Goal: Task Accomplishment & Management: Manage account settings

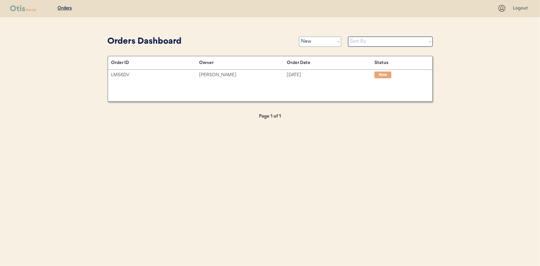
click at [311, 42] on select "Status On Hold New In Progress Complete Pending HW Consent Cancelled" at bounding box center [320, 42] width 42 height 10
select select ""in_progress""
click at [299, 37] on select "Status On Hold New In Progress Complete Pending HW Consent Cancelled" at bounding box center [320, 42] width 42 height 10
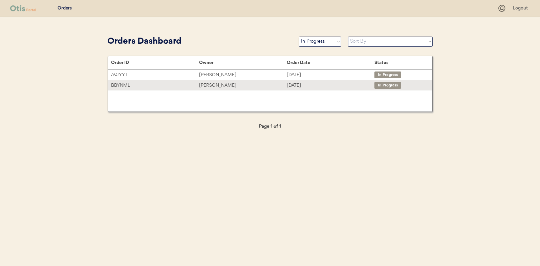
click at [210, 82] on div "Emily Cook" at bounding box center [243, 86] width 88 height 8
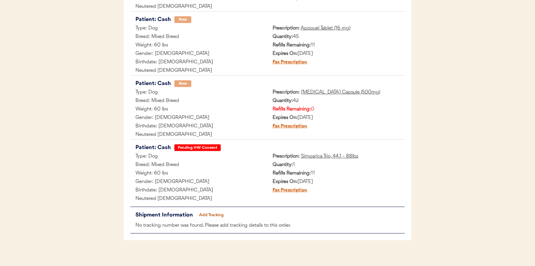
scroll to position [200, 0]
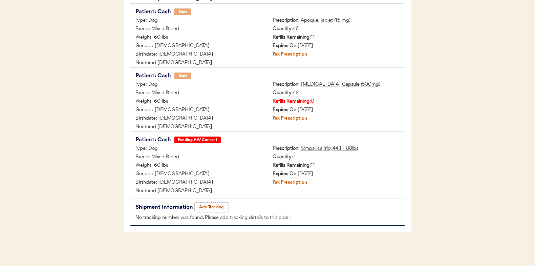
click at [217, 206] on button "Add Tracking" at bounding box center [212, 207] width 34 height 9
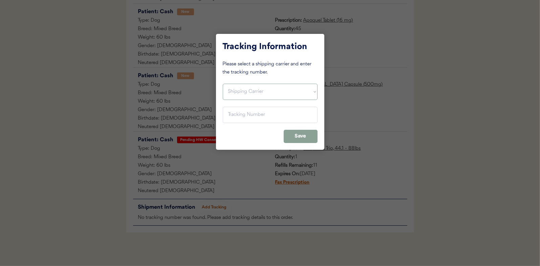
click at [250, 86] on select "Shipping Carrier FedEx FedEx Ground Economy UPS USPS" at bounding box center [270, 92] width 95 height 16
select select ""ups""
click at [223, 84] on select "Shipping Carrier FedEx FedEx Ground Economy UPS USPS" at bounding box center [270, 92] width 95 height 16
click at [233, 113] on input "input" at bounding box center [270, 115] width 95 height 16
paste input "1Z16X77E0209523032"
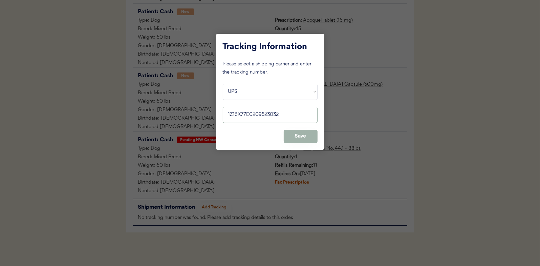
type input "1Z16X77E0209523032"
click at [305, 132] on button "Save" at bounding box center [301, 136] width 34 height 13
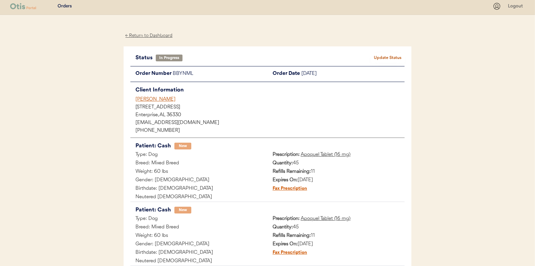
scroll to position [0, 0]
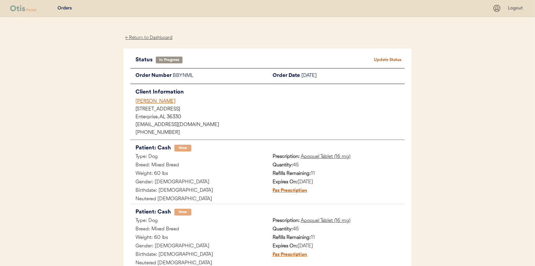
click at [389, 60] on button "Update Status" at bounding box center [388, 59] width 34 height 9
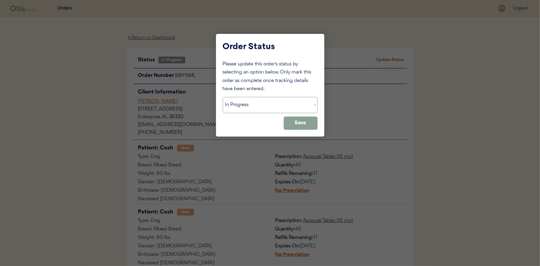
click at [246, 112] on select "Status On Hold New In Progress Complete Pending HW Consent Cancelled" at bounding box center [270, 105] width 95 height 16
select select ""complete""
click at [223, 97] on select "Status On Hold New In Progress Complete Pending HW Consent Cancelled" at bounding box center [270, 105] width 95 height 16
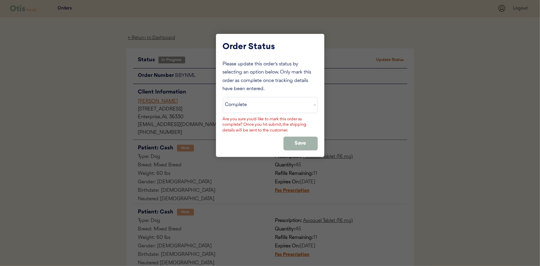
click at [303, 143] on button "Save" at bounding box center [301, 143] width 34 height 13
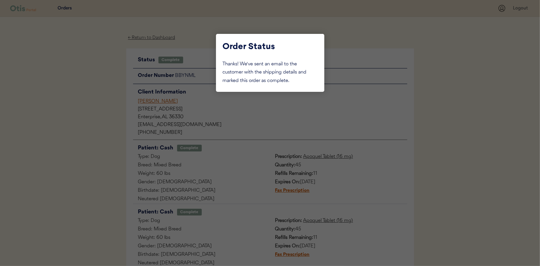
click at [88, 75] on div at bounding box center [270, 133] width 540 height 266
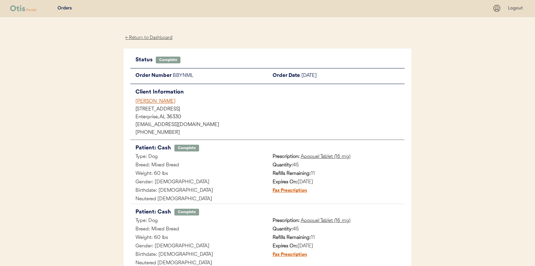
click at [140, 36] on div "← Return to Dashboard" at bounding box center [149, 38] width 51 height 8
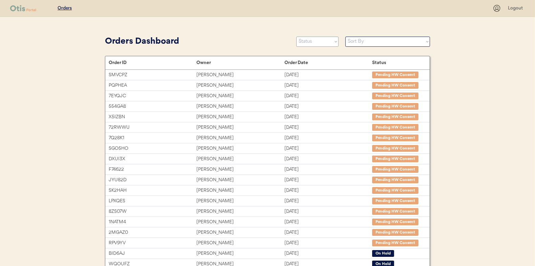
click at [312, 40] on select "Status On Hold New In Progress Complete Pending HW Consent Cancelled" at bounding box center [317, 42] width 42 height 10
select select ""in_progress""
click at [296, 37] on select "Status On Hold New In Progress Complete Pending HW Consent Cancelled" at bounding box center [317, 42] width 42 height 10
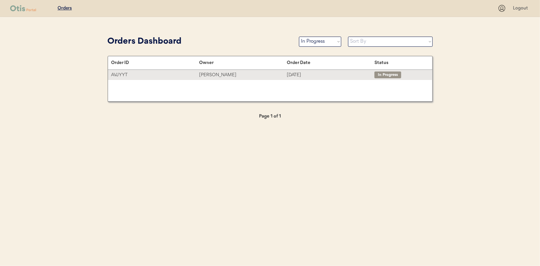
click at [216, 72] on div "[PERSON_NAME]" at bounding box center [243, 75] width 88 height 8
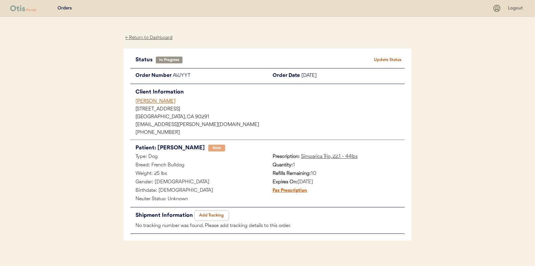
click at [214, 214] on button "Add Tracking" at bounding box center [212, 215] width 34 height 9
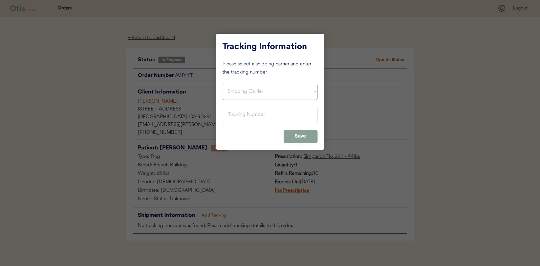
click at [247, 91] on select "Shipping Carrier FedEx FedEx Ground Economy UPS USPS" at bounding box center [270, 92] width 95 height 16
select select ""usps""
click at [223, 84] on select "Shipping Carrier FedEx FedEx Ground Economy UPS USPS" at bounding box center [270, 92] width 95 height 16
click at [229, 113] on input "input" at bounding box center [270, 115] width 95 height 16
paste input "9400150105497021484271"
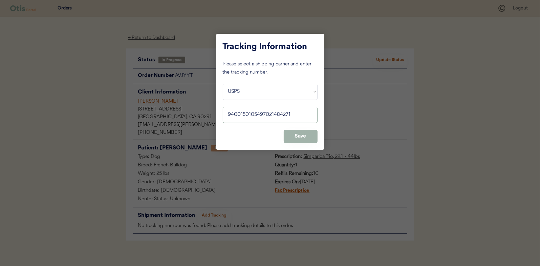
type input "9400150105497021484271"
click at [302, 135] on button "Save" at bounding box center [301, 136] width 34 height 13
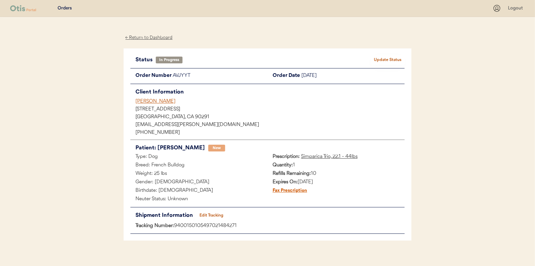
click at [390, 60] on button "Update Status" at bounding box center [388, 59] width 34 height 9
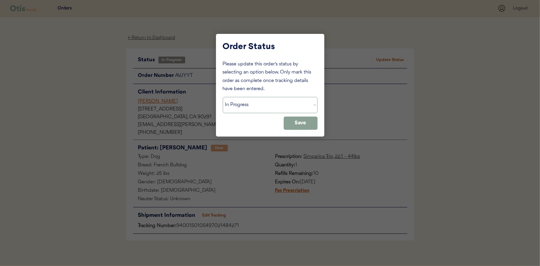
click at [258, 105] on select "Status On Hold New In Progress Complete Pending HW Consent Cancelled" at bounding box center [270, 105] width 95 height 16
select select ""complete""
click at [223, 97] on select "Status On Hold New In Progress Complete Pending HW Consent Cancelled" at bounding box center [270, 105] width 95 height 16
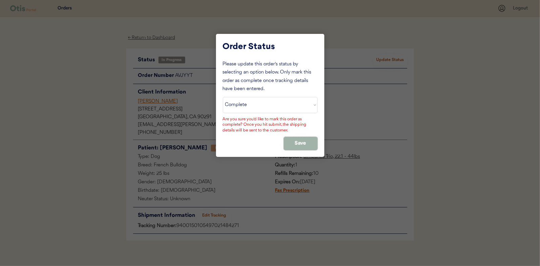
click at [296, 139] on button "Save" at bounding box center [301, 143] width 34 height 13
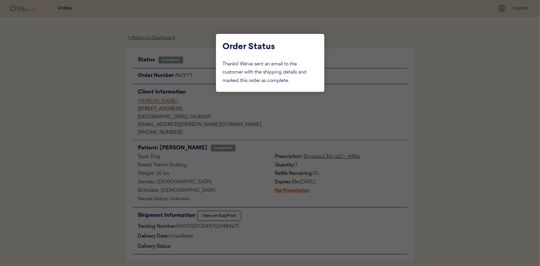
click at [80, 78] on div at bounding box center [270, 133] width 540 height 266
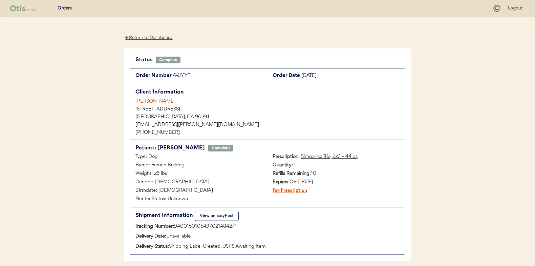
click at [145, 36] on div "← Return to Dashboard" at bounding box center [149, 38] width 51 height 8
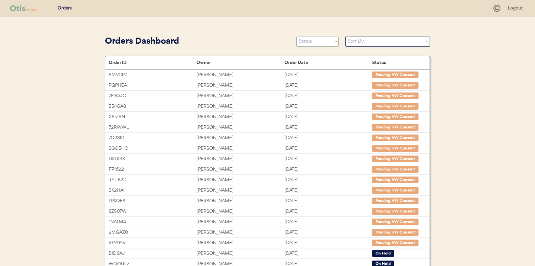
click at [314, 41] on select "Status On Hold New In Progress Complete Pending HW Consent Cancelled" at bounding box center [317, 42] width 42 height 10
select select ""new""
click at [296, 37] on select "Status On Hold New In Progress Complete Pending HW Consent Cancelled" at bounding box center [317, 42] width 42 height 10
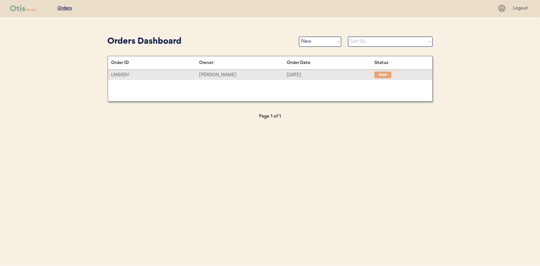
click at [216, 74] on div "Jennifer Kimmel" at bounding box center [243, 75] width 88 height 8
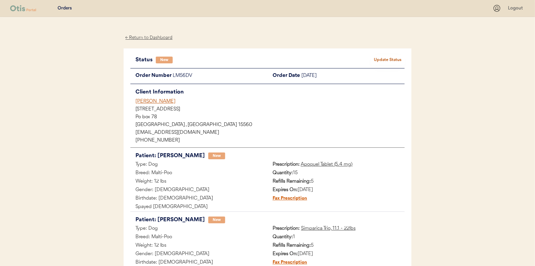
click at [77, 134] on div "Orders Logout ← Return to Dashboard Status New Update Status Order Number LM56D…" at bounding box center [267, 173] width 535 height 346
click at [389, 57] on button "Update Status" at bounding box center [388, 59] width 34 height 9
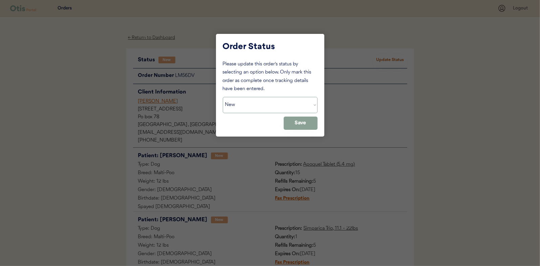
click at [234, 109] on select "Status On Hold New In Progress Complete Pending HW Consent Cancelled" at bounding box center [270, 105] width 95 height 16
select select ""in_progress""
click at [223, 97] on select "Status On Hold New In Progress Complete Pending HW Consent Cancelled" at bounding box center [270, 105] width 95 height 16
click at [305, 122] on button "Save" at bounding box center [301, 123] width 34 height 13
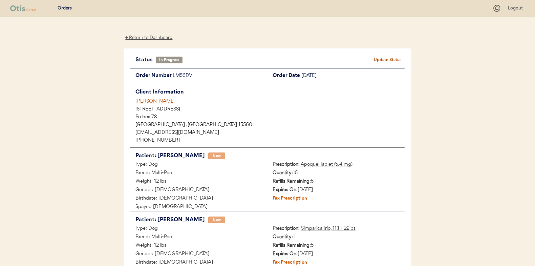
click at [159, 37] on div "← Return to Dashboard" at bounding box center [149, 38] width 51 height 8
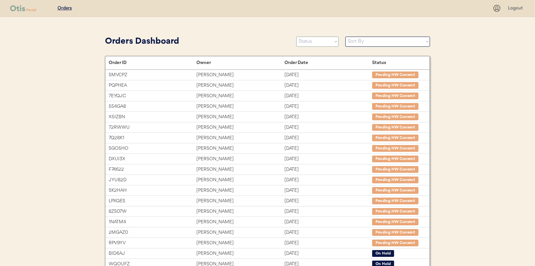
click at [318, 41] on select "Status On Hold New In Progress Complete Pending HW Consent Cancelled" at bounding box center [317, 42] width 42 height 10
click at [296, 37] on select "Status On Hold New In Progress Complete Pending HW Consent Cancelled" at bounding box center [317, 42] width 42 height 10
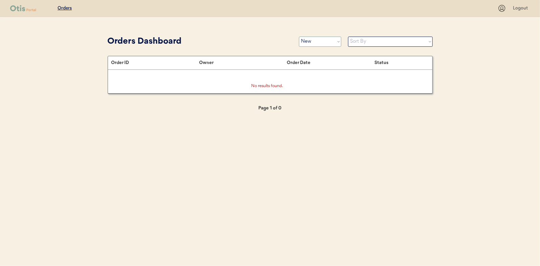
click at [311, 42] on select "Status On Hold New In Progress Complete Pending HW Consent Cancelled" at bounding box center [320, 42] width 42 height 10
click at [299, 37] on select "Status On Hold New In Progress Complete Pending HW Consent Cancelled" at bounding box center [320, 42] width 42 height 10
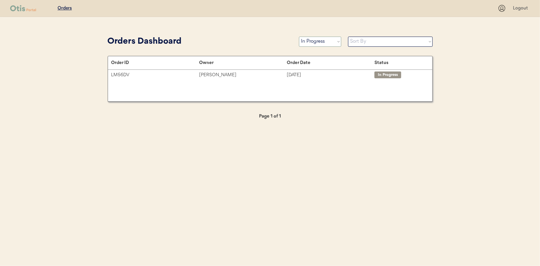
click at [308, 42] on select "Status On Hold New In Progress Complete Pending HW Consent Cancelled" at bounding box center [320, 42] width 42 height 10
select select ""new""
click at [299, 37] on select "Status On Hold New In Progress Complete Pending HW Consent Cancelled" at bounding box center [320, 42] width 42 height 10
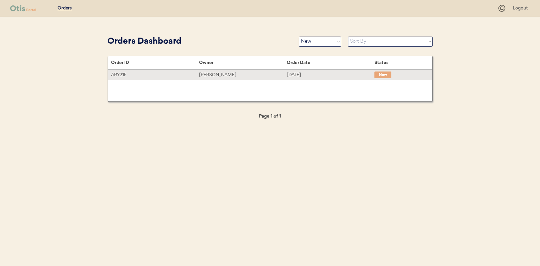
click at [226, 74] on div "[PERSON_NAME]" at bounding box center [243, 75] width 88 height 8
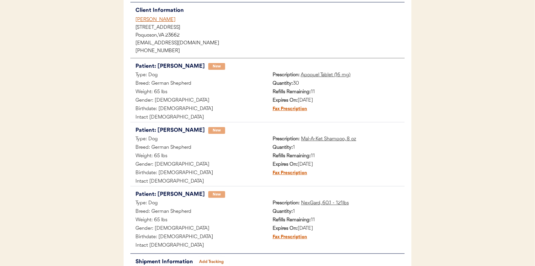
scroll to position [34, 0]
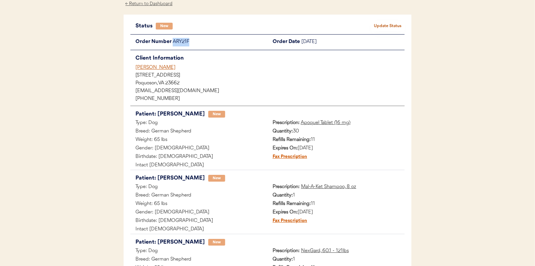
drag, startPoint x: 191, startPoint y: 43, endPoint x: 174, endPoint y: 43, distance: 16.9
click at [174, 43] on div "ARY21F" at bounding box center [220, 42] width 95 height 8
copy div "ARY21F"
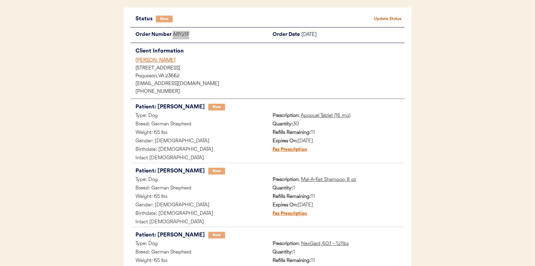
scroll to position [0, 0]
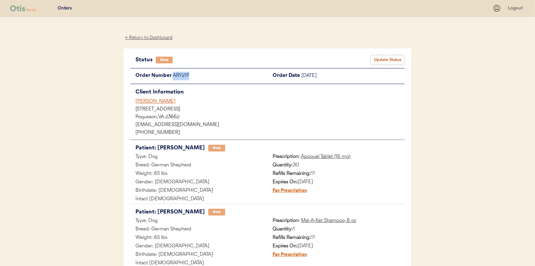
click at [390, 60] on button "Update Status" at bounding box center [388, 59] width 34 height 9
select select ""new""
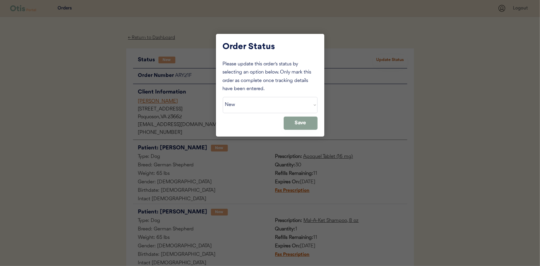
click at [96, 104] on div at bounding box center [270, 133] width 540 height 266
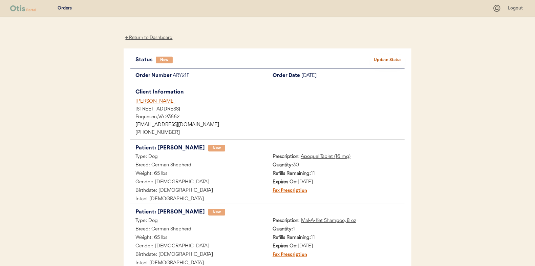
click at [145, 36] on div "← Return to Dashboard" at bounding box center [149, 38] width 51 height 8
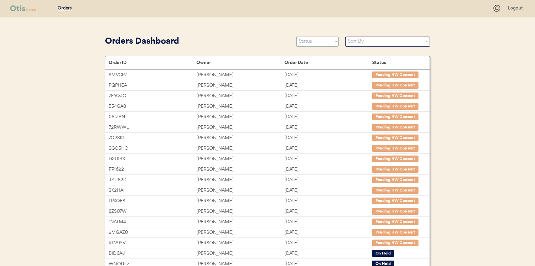
click at [312, 39] on select "Status On Hold New In Progress Complete Pending HW Consent Cancelled" at bounding box center [317, 42] width 42 height 10
select select ""new""
click at [296, 37] on select "Status On Hold New In Progress Complete Pending HW Consent Cancelled" at bounding box center [317, 42] width 42 height 10
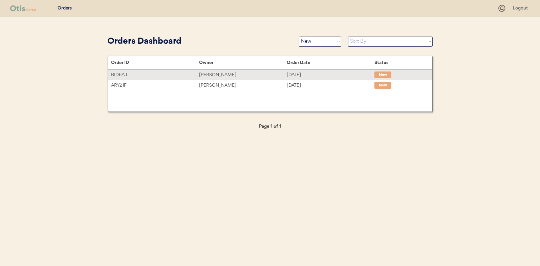
click at [211, 72] on div "[PERSON_NAME]" at bounding box center [243, 75] width 88 height 8
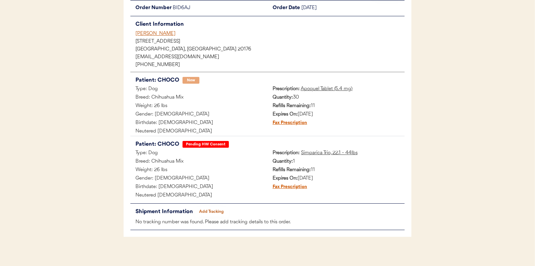
scroll to position [34, 0]
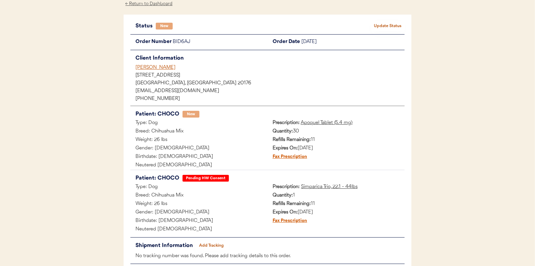
click at [394, 24] on button "Update Status" at bounding box center [388, 25] width 34 height 9
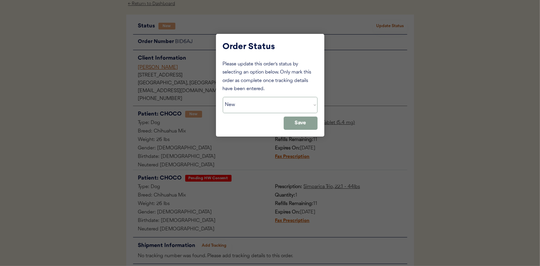
click at [252, 102] on select "Status On Hold New In Progress Complete Pending HW Consent Cancelled" at bounding box center [270, 105] width 95 height 16
select select ""pending_hw_consent""
click at [223, 97] on select "Status On Hold New In Progress Complete Pending HW Consent Cancelled" at bounding box center [270, 105] width 95 height 16
click at [296, 121] on button "Save" at bounding box center [301, 123] width 34 height 13
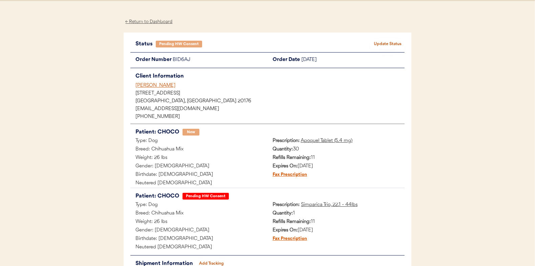
scroll to position [0, 0]
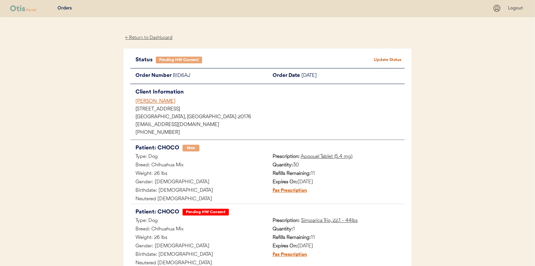
click at [151, 38] on div "← Return to Dashboard" at bounding box center [149, 38] width 51 height 8
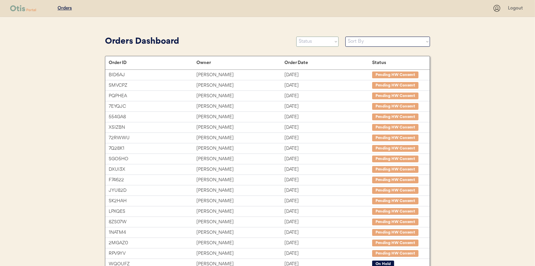
click at [313, 43] on select "Status On Hold New In Progress Complete Pending HW Consent Cancelled" at bounding box center [317, 42] width 42 height 10
click at [296, 37] on select "Status On Hold New In Progress Complete Pending HW Consent Cancelled" at bounding box center [317, 42] width 42 height 10
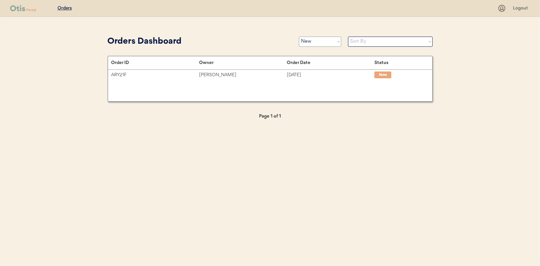
click at [307, 43] on select "Status On Hold New In Progress Complete Pending HW Consent Cancelled" at bounding box center [320, 42] width 42 height 10
select select ""pending_hw_consent""
click at [299, 37] on select "Status On Hold New In Progress Complete Pending HW Consent Cancelled" at bounding box center [320, 42] width 42 height 10
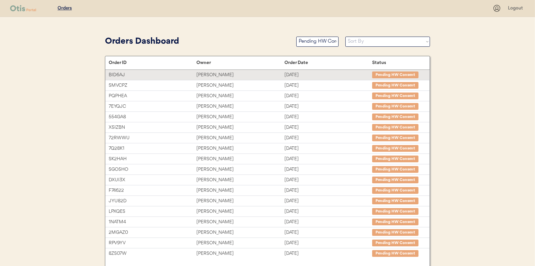
click at [214, 74] on div "[PERSON_NAME]" at bounding box center [240, 75] width 88 height 8
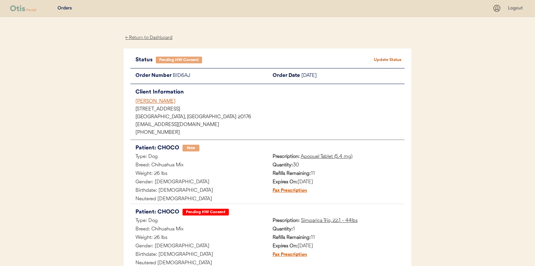
click at [386, 58] on button "Update Status" at bounding box center [388, 59] width 34 height 9
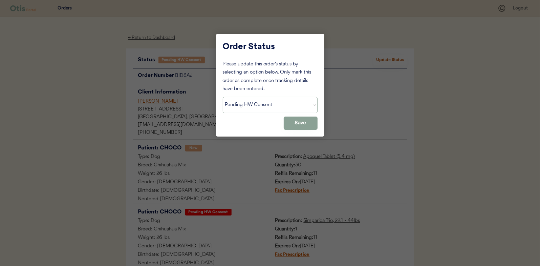
click at [257, 103] on select "Status On Hold New In Progress Complete Pending HW Consent Cancelled" at bounding box center [270, 105] width 95 height 16
select select ""new""
click at [223, 97] on select "Status On Hold New In Progress Complete Pending HW Consent Cancelled" at bounding box center [270, 105] width 95 height 16
click at [305, 124] on button "Save" at bounding box center [301, 123] width 34 height 13
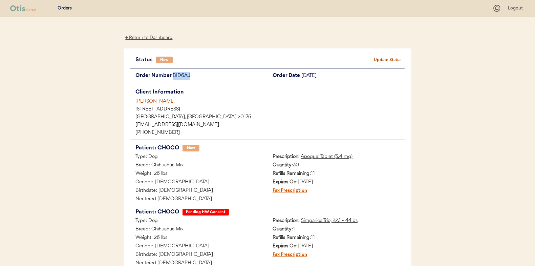
drag, startPoint x: 193, startPoint y: 76, endPoint x: 174, endPoint y: 77, distance: 19.3
click at [174, 77] on div "BID6AJ" at bounding box center [220, 76] width 95 height 8
drag, startPoint x: 174, startPoint y: 77, endPoint x: 177, endPoint y: 76, distance: 3.5
copy div "BID6AJ"
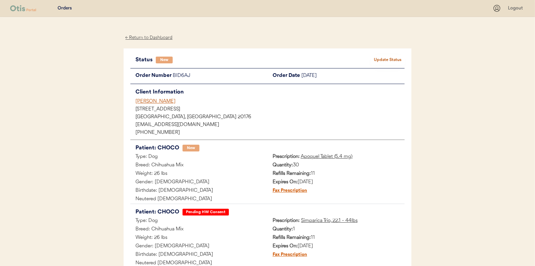
click at [146, 37] on div "← Return to Dashboard" at bounding box center [149, 38] width 51 height 8
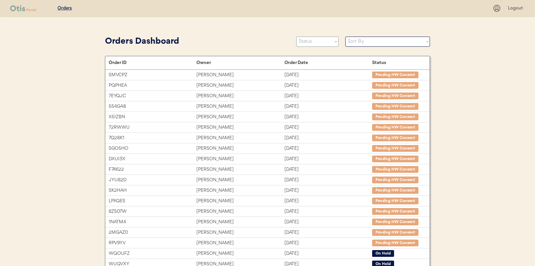
click at [318, 44] on select "Status On Hold New In Progress Complete Pending HW Consent Cancelled" at bounding box center [317, 42] width 42 height 10
select select ""new""
click at [296, 37] on select "Status On Hold New In Progress Complete Pending HW Consent Cancelled" at bounding box center [317, 42] width 42 height 10
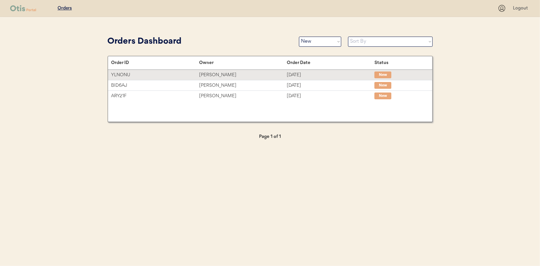
click at [210, 71] on div "Emily Davidson" at bounding box center [243, 75] width 88 height 8
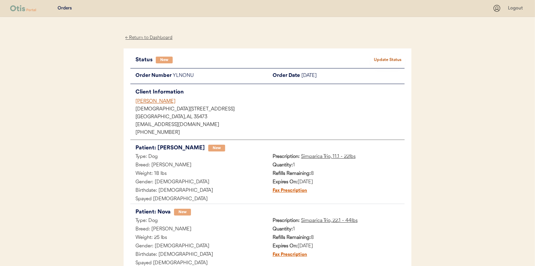
click at [392, 60] on button "Update Status" at bounding box center [388, 59] width 34 height 9
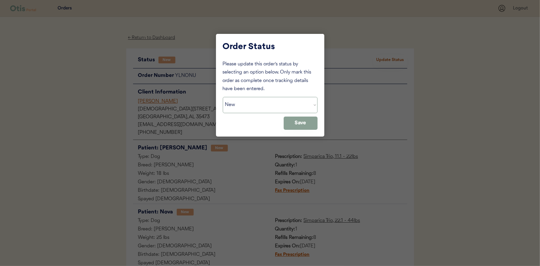
click at [239, 107] on select "Status On Hold New In Progress Complete Pending HW Consent Cancelled" at bounding box center [270, 105] width 95 height 16
select select ""in_progress""
click at [223, 97] on select "Status On Hold New In Progress Complete Pending HW Consent Cancelled" at bounding box center [270, 105] width 95 height 16
click at [312, 122] on button "Save" at bounding box center [301, 123] width 34 height 13
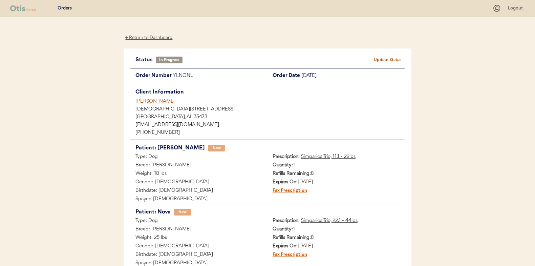
click at [154, 36] on div "← Return to Dashboard" at bounding box center [149, 38] width 51 height 8
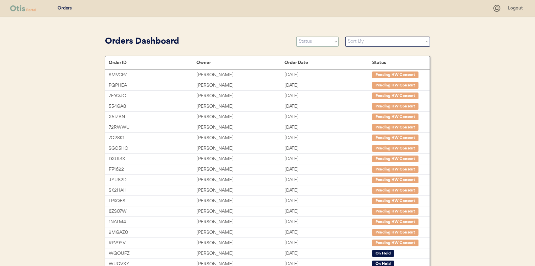
click at [317, 39] on select "Status On Hold New In Progress Complete Pending HW Consent Cancelled" at bounding box center [317, 42] width 42 height 10
select select ""new""
click at [296, 37] on select "Status On Hold New In Progress Complete Pending HW Consent Cancelled" at bounding box center [317, 42] width 42 height 10
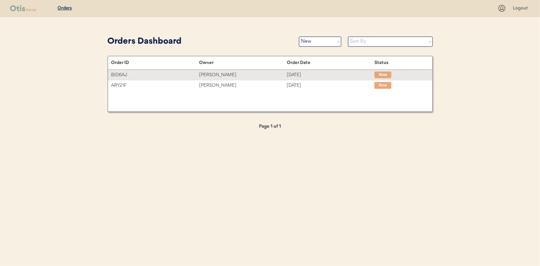
click at [209, 74] on div "[PERSON_NAME]" at bounding box center [243, 75] width 88 height 8
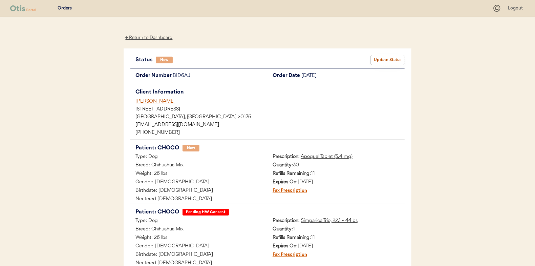
click at [381, 56] on button "Update Status" at bounding box center [388, 59] width 34 height 9
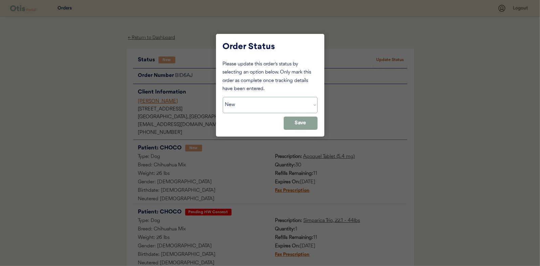
click at [262, 107] on select "Status On Hold New In Progress Complete Pending HW Consent Cancelled" at bounding box center [270, 105] width 95 height 16
select select ""in_progress""
click at [223, 97] on select "Status On Hold New In Progress Complete Pending HW Consent Cancelled" at bounding box center [270, 105] width 95 height 16
click at [297, 124] on button "Save" at bounding box center [301, 123] width 34 height 13
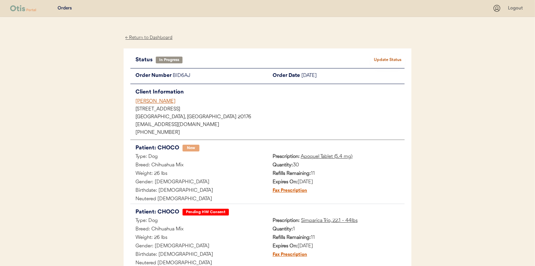
click at [139, 35] on div "← Return to Dashboard" at bounding box center [149, 38] width 51 height 8
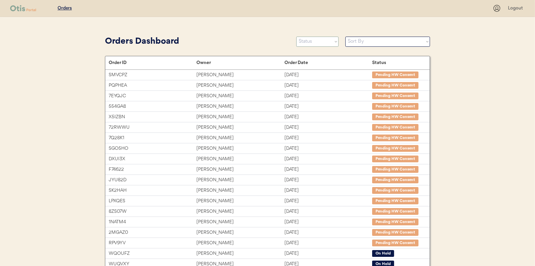
click at [315, 42] on select "Status On Hold New In Progress Complete Pending HW Consent Cancelled" at bounding box center [317, 42] width 42 height 10
select select ""new""
click at [296, 37] on select "Status On Hold New In Progress Complete Pending HW Consent Cancelled" at bounding box center [317, 42] width 42 height 10
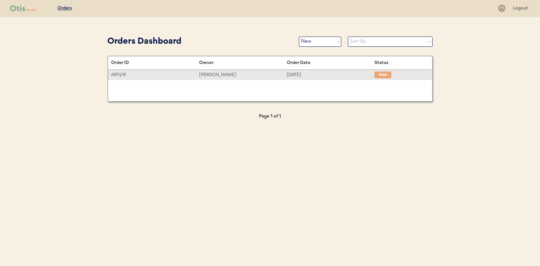
click at [219, 71] on div "Melissa Farrington" at bounding box center [243, 75] width 88 height 8
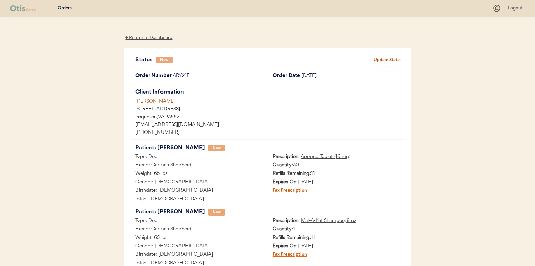
click at [380, 59] on button "Update Status" at bounding box center [388, 59] width 34 height 9
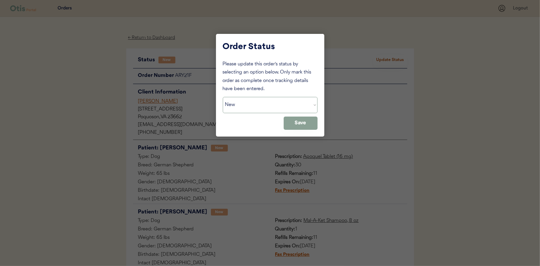
click at [252, 104] on select "Status On Hold New In Progress Complete Pending HW Consent Cancelled" at bounding box center [270, 105] width 95 height 16
select select ""in_progress""
click at [223, 97] on select "Status On Hold New In Progress Complete Pending HW Consent Cancelled" at bounding box center [270, 105] width 95 height 16
click at [301, 120] on button "Save" at bounding box center [301, 123] width 34 height 13
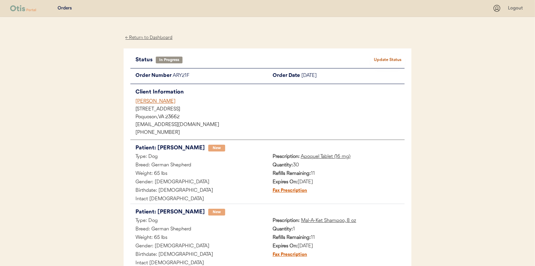
click at [150, 36] on div "← Return to Dashboard" at bounding box center [149, 38] width 51 height 8
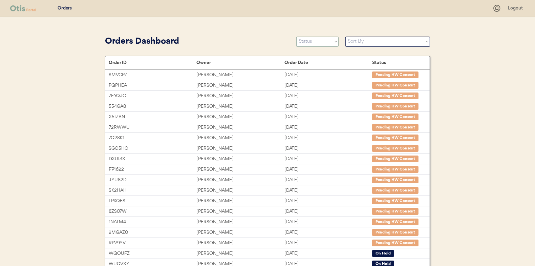
click at [321, 43] on select "Status On Hold New In Progress Complete Pending HW Consent Cancelled" at bounding box center [317, 42] width 42 height 10
click at [296, 37] on select "Status On Hold New In Progress Complete Pending HW Consent Cancelled" at bounding box center [317, 42] width 42 height 10
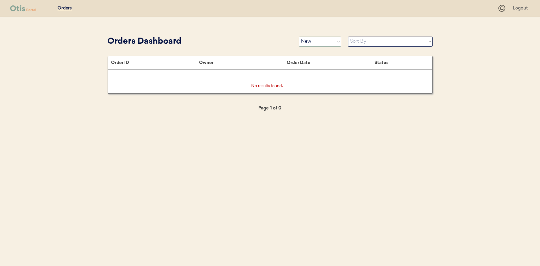
click at [306, 40] on select "Status On Hold New In Progress Complete Pending HW Consent Cancelled" at bounding box center [320, 42] width 42 height 10
click at [299, 37] on select "Status On Hold New In Progress Complete Pending HW Consent Cancelled" at bounding box center [320, 42] width 42 height 10
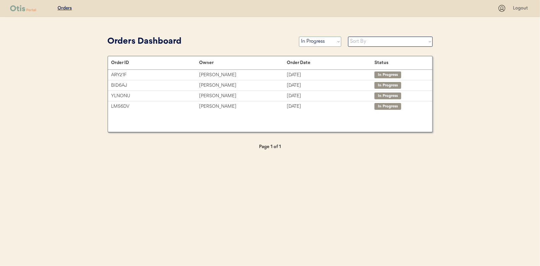
click at [317, 40] on select "Status On Hold New In Progress Complete Pending HW Consent Cancelled" at bounding box center [320, 42] width 42 height 10
click at [299, 37] on select "Status On Hold New In Progress Complete Pending HW Consent Cancelled" at bounding box center [320, 42] width 42 height 10
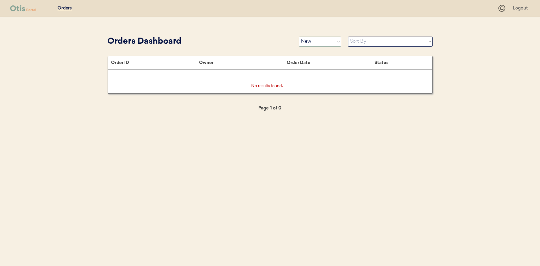
click at [314, 40] on select "Status On Hold New In Progress Complete Pending HW Consent Cancelled" at bounding box center [320, 42] width 42 height 10
select select ""in_progress""
click at [299, 37] on select "Status On Hold New In Progress Complete Pending HW Consent Cancelled" at bounding box center [320, 42] width 42 height 10
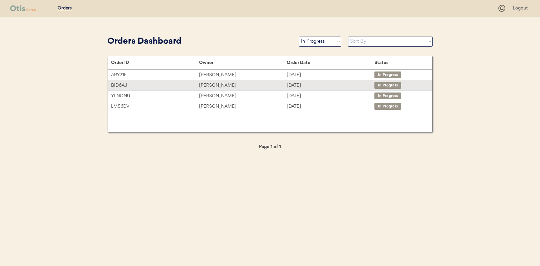
click at [213, 85] on div "Edward James" at bounding box center [243, 86] width 88 height 8
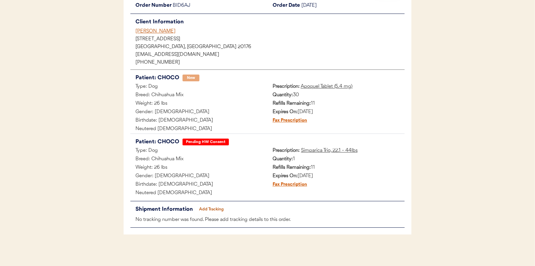
scroll to position [72, 0]
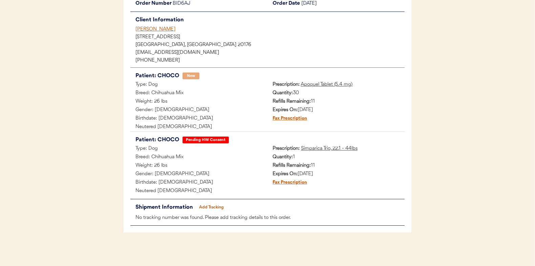
click at [219, 207] on button "Add Tracking" at bounding box center [212, 207] width 34 height 9
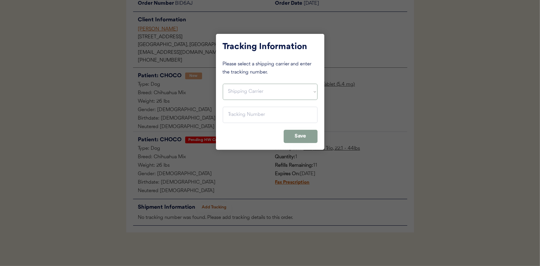
click at [240, 90] on select "Shipping Carrier FedEx FedEx Ground Economy UPS USPS" at bounding box center [270, 92] width 95 height 16
select select ""ups""
click at [223, 84] on select "Shipping Carrier FedEx FedEx Ground Economy UPS USPS" at bounding box center [270, 92] width 95 height 16
click at [244, 111] on input "input" at bounding box center [270, 115] width 95 height 16
paste input "1Z16X77E0209524666"
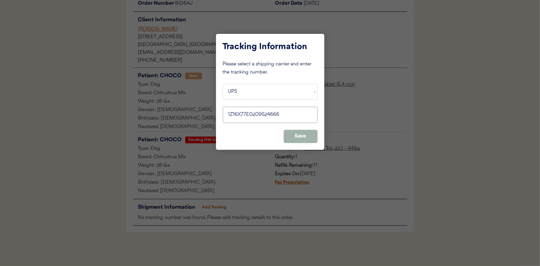
type input "1Z16X77E0209524666"
click at [306, 134] on button "Save" at bounding box center [301, 136] width 34 height 13
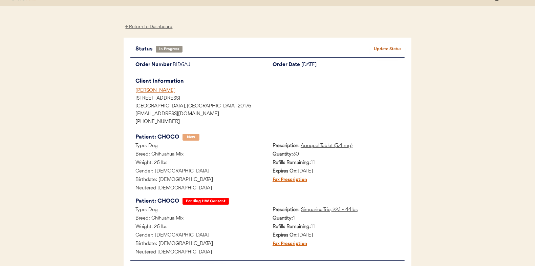
scroll to position [0, 0]
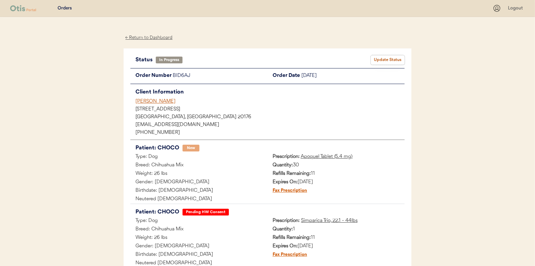
click at [384, 59] on button "Update Status" at bounding box center [388, 59] width 34 height 9
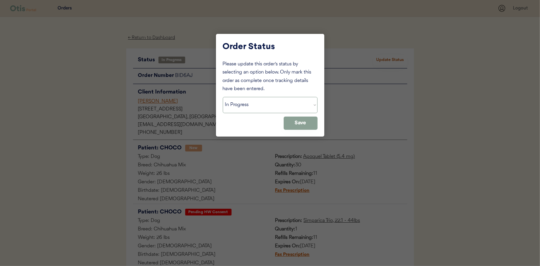
click at [247, 109] on select "Status On Hold New In Progress Complete Pending HW Consent Cancelled" at bounding box center [270, 105] width 95 height 16
select select ""complete""
click at [223, 97] on select "Status On Hold New In Progress Complete Pending HW Consent Cancelled" at bounding box center [270, 105] width 95 height 16
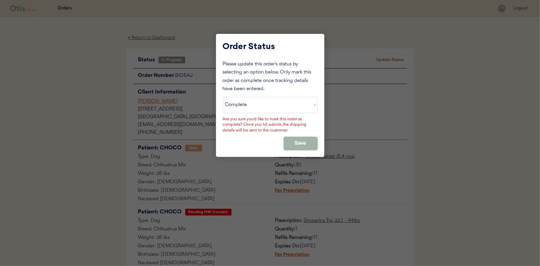
click at [299, 146] on button "Save" at bounding box center [301, 143] width 34 height 13
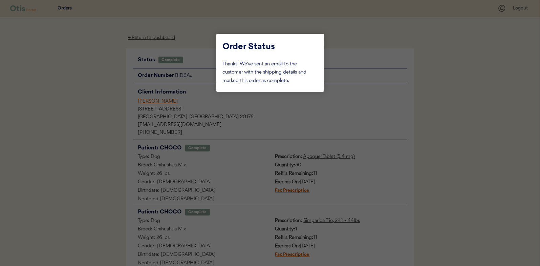
click at [99, 53] on div at bounding box center [270, 133] width 540 height 266
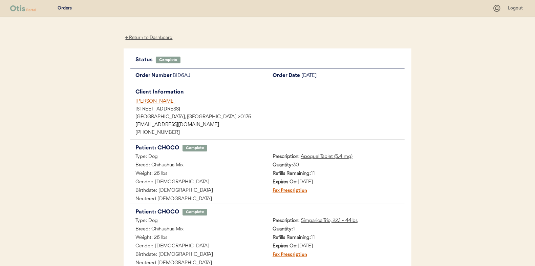
click at [147, 37] on div "← Return to Dashboard" at bounding box center [149, 38] width 51 height 8
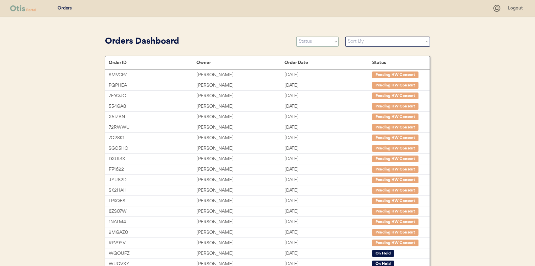
click at [305, 45] on select "Status On Hold New In Progress Complete Pending HW Consent Cancelled" at bounding box center [317, 42] width 42 height 10
select select ""in_progress""
click at [296, 37] on select "Status On Hold New In Progress Complete Pending HW Consent Cancelled" at bounding box center [317, 42] width 42 height 10
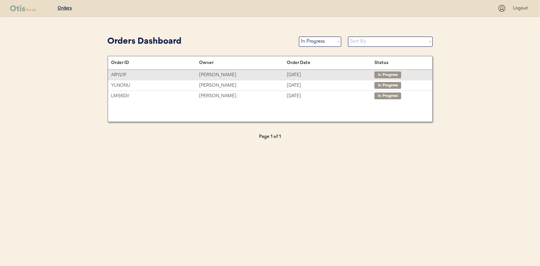
click at [217, 73] on div "[PERSON_NAME]" at bounding box center [243, 75] width 88 height 8
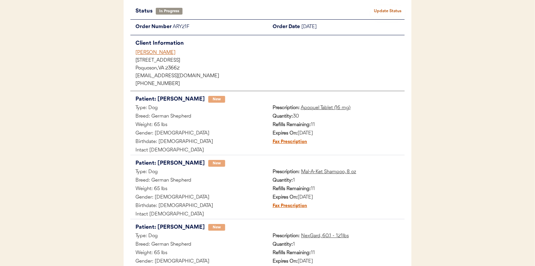
scroll to position [136, 0]
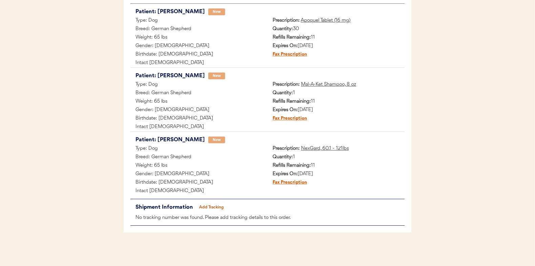
click at [211, 205] on button "Add Tracking" at bounding box center [212, 207] width 34 height 9
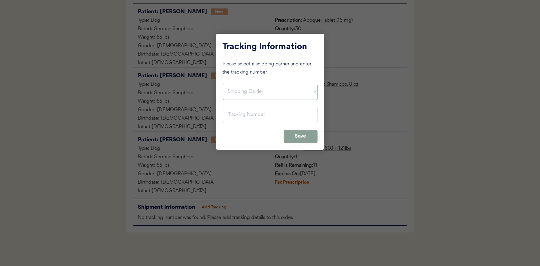
click at [240, 92] on select "Shipping Carrier FedEx FedEx Ground Economy UPS USPS" at bounding box center [270, 92] width 95 height 16
select select ""ups""
click at [223, 84] on select "Shipping Carrier FedEx FedEx Ground Economy UPS USPS" at bounding box center [270, 92] width 95 height 16
click at [233, 113] on input "input" at bounding box center [270, 115] width 95 height 16
paste input "1Z16X77E0209524862"
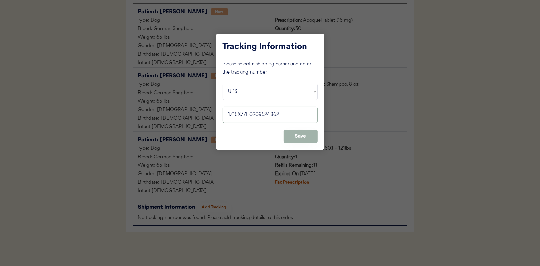
type input "1Z16X77E0209524862"
click at [296, 135] on button "Save" at bounding box center [301, 136] width 34 height 13
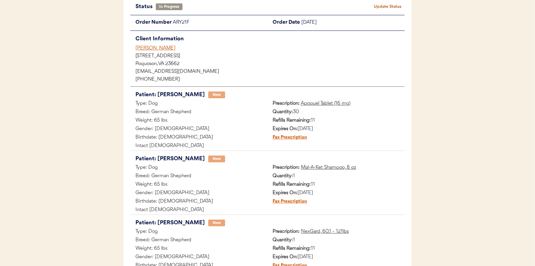
scroll to position [0, 0]
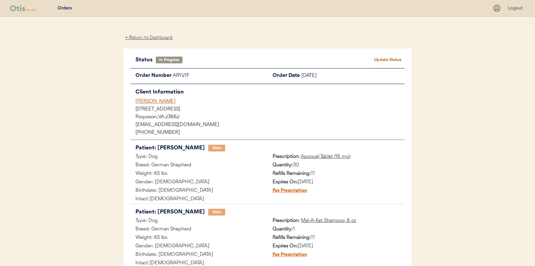
click at [385, 59] on button "Update Status" at bounding box center [388, 59] width 34 height 9
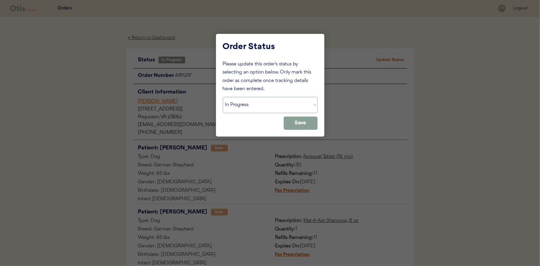
click at [233, 104] on select "Status On Hold New In Progress Complete Pending HW Consent Cancelled" at bounding box center [270, 105] width 95 height 16
select select ""complete""
click at [223, 97] on select "Status On Hold New In Progress Complete Pending HW Consent Cancelled" at bounding box center [270, 105] width 95 height 16
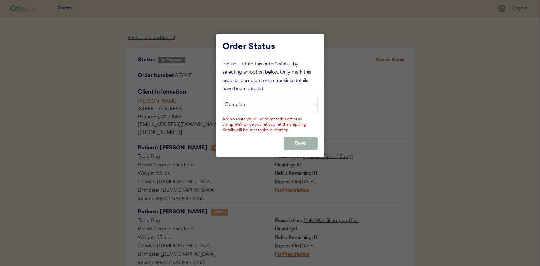
click at [296, 143] on button "Save" at bounding box center [301, 143] width 34 height 13
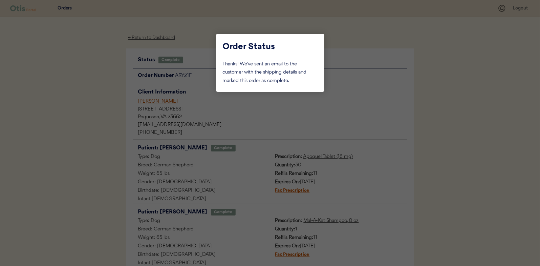
click at [92, 72] on div at bounding box center [270, 133] width 540 height 266
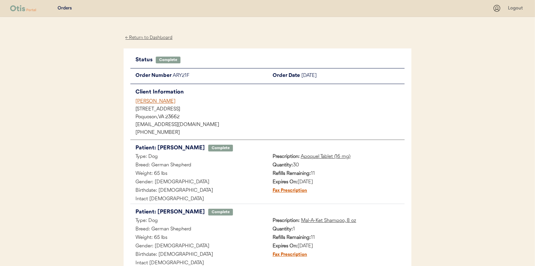
click at [148, 38] on div "← Return to Dashboard" at bounding box center [149, 38] width 51 height 8
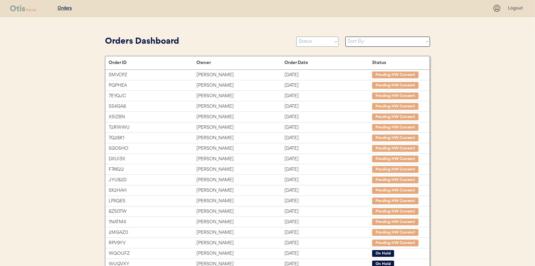
click at [310, 42] on select "Status On Hold New In Progress Complete Pending HW Consent Cancelled" at bounding box center [317, 42] width 42 height 10
select select ""new""
click at [296, 37] on select "Status On Hold New In Progress Complete Pending HW Consent Cancelled" at bounding box center [317, 42] width 42 height 10
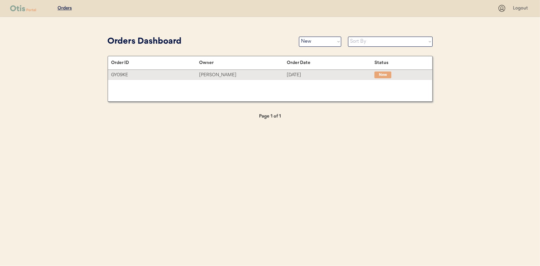
click at [284, 75] on div "[PERSON_NAME]" at bounding box center [243, 75] width 88 height 8
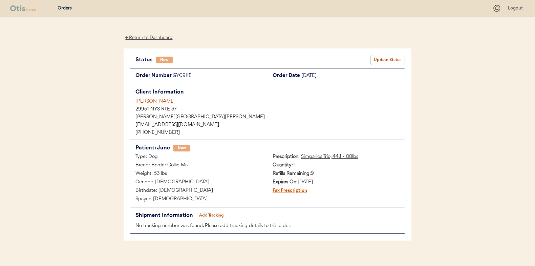
click at [384, 57] on button "Update Status" at bounding box center [388, 59] width 34 height 9
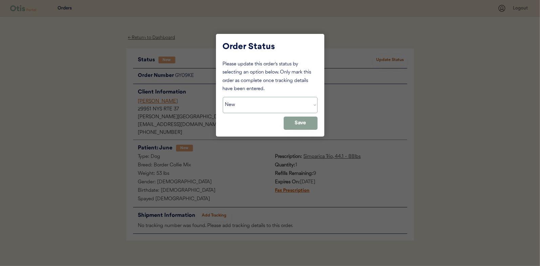
click at [247, 108] on select "Status On Hold New In Progress Complete Pending HW Consent Cancelled" at bounding box center [270, 105] width 95 height 16
select select ""in_progress""
click at [223, 97] on select "Status On Hold New In Progress Complete Pending HW Consent Cancelled" at bounding box center [270, 105] width 95 height 16
click at [306, 122] on button "Save" at bounding box center [301, 123] width 34 height 13
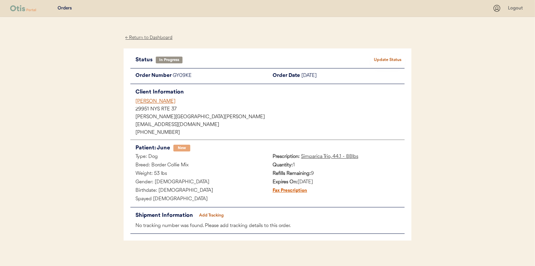
click at [157, 38] on div "← Return to Dashboard" at bounding box center [149, 38] width 51 height 8
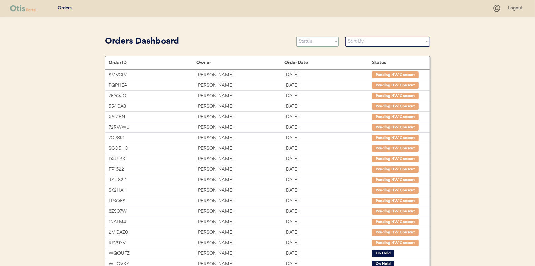
click at [312, 38] on select "Status On Hold New In Progress Complete Pending HW Consent Cancelled" at bounding box center [317, 42] width 42 height 10
select select ""new""
click at [296, 37] on select "Status On Hold New In Progress Complete Pending HW Consent Cancelled" at bounding box center [317, 42] width 42 height 10
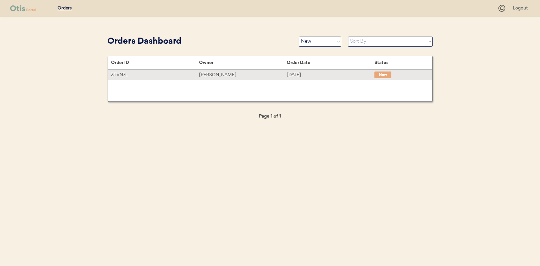
click at [217, 71] on div "Krysta Capps" at bounding box center [243, 75] width 88 height 8
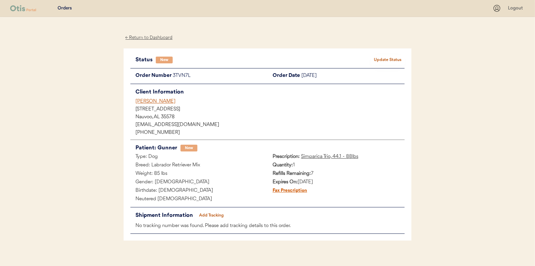
click at [382, 54] on div "Status New Update Status Order Number 3TVN7L Order Date August 15, 2025 Client …" at bounding box center [268, 144] width 288 height 192
click at [383, 57] on button "Update Status" at bounding box center [388, 59] width 34 height 9
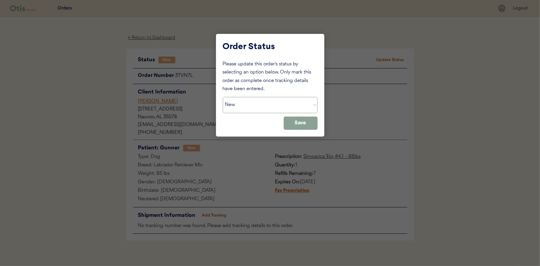
click at [242, 105] on select "Status On Hold New In Progress Complete Pending HW Consent Cancelled" at bounding box center [270, 105] width 95 height 16
select select ""in_progress""
click at [223, 97] on select "Status On Hold New In Progress Complete Pending HW Consent Cancelled" at bounding box center [270, 105] width 95 height 16
click at [301, 120] on button "Save" at bounding box center [301, 123] width 34 height 13
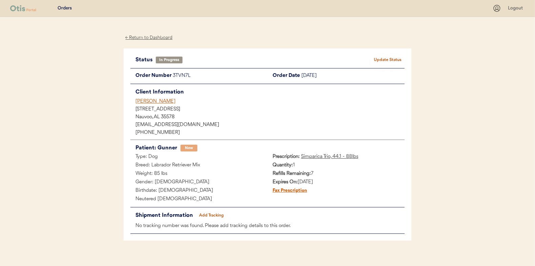
click at [148, 38] on div "← Return to Dashboard" at bounding box center [149, 38] width 51 height 8
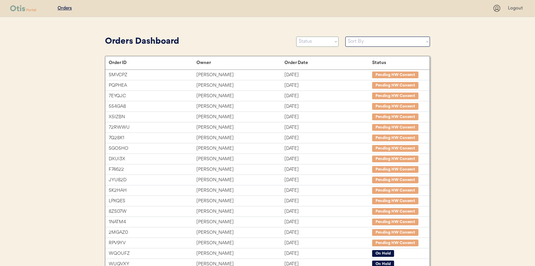
click at [316, 42] on select "Status On Hold New In Progress Complete Pending HW Consent Cancelled" at bounding box center [317, 42] width 42 height 10
select select ""new""
click at [296, 37] on select "Status On Hold New In Progress Complete Pending HW Consent Cancelled" at bounding box center [317, 42] width 42 height 10
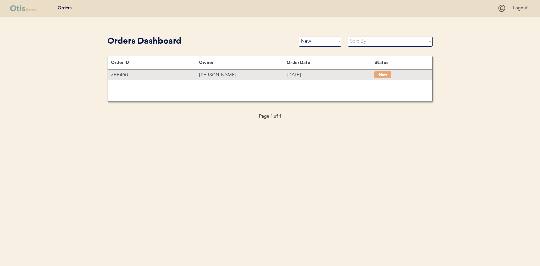
click at [213, 75] on div "Maria Cedeno" at bounding box center [243, 75] width 88 height 8
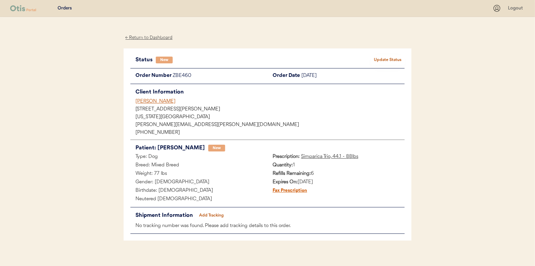
click at [385, 58] on button "Update Status" at bounding box center [388, 59] width 34 height 9
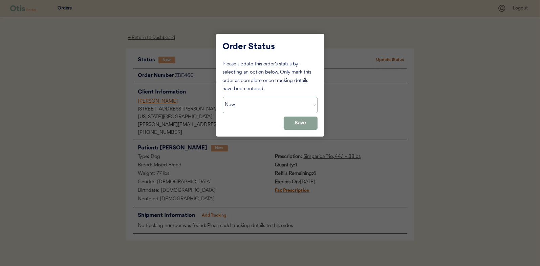
click at [253, 108] on select "Status On Hold New In Progress Complete Pending HW Consent Cancelled" at bounding box center [270, 105] width 95 height 16
select select ""in_progress""
click at [223, 97] on select "Status On Hold New In Progress Complete Pending HW Consent Cancelled" at bounding box center [270, 105] width 95 height 16
click at [305, 125] on button "Save" at bounding box center [301, 123] width 34 height 13
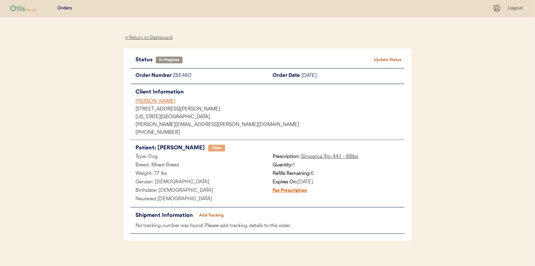
click at [100, 60] on div "Orders Logout ← Return to Dashboard Status In Progress Update Status Order Numb…" at bounding box center [267, 137] width 535 height 274
click at [160, 35] on div "← Return to Dashboard" at bounding box center [149, 38] width 51 height 8
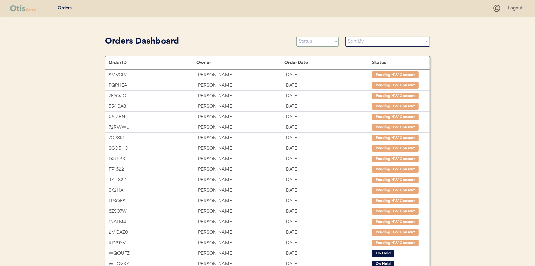
click at [317, 42] on select "Status On Hold New In Progress Complete Pending HW Consent Cancelled" at bounding box center [317, 42] width 42 height 10
select select ""new""
click at [296, 37] on select "Status On Hold New In Progress Complete Pending HW Consent Cancelled" at bounding box center [317, 42] width 42 height 10
